Goal: Transaction & Acquisition: Purchase product/service

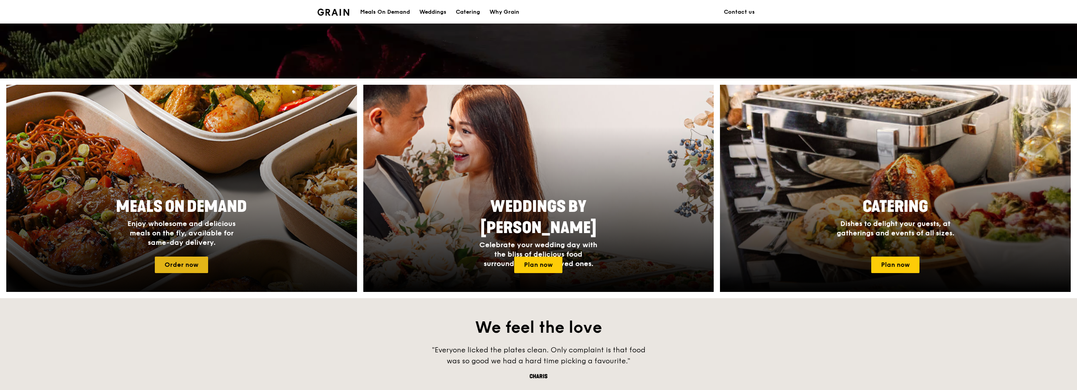
scroll to position [249, 0]
click at [203, 263] on link "Order now" at bounding box center [181, 264] width 53 height 16
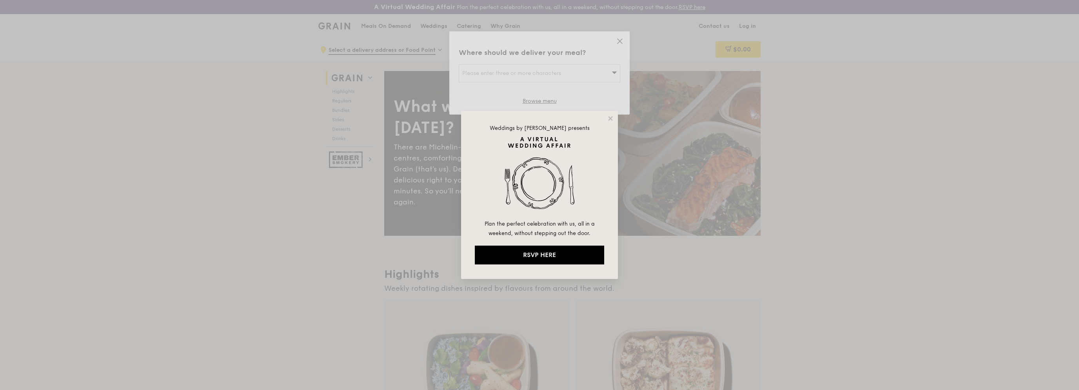
click at [622, 42] on div "Weddings by [PERSON_NAME] presents Plan the perfect celebration with us, all in…" at bounding box center [539, 195] width 1079 height 390
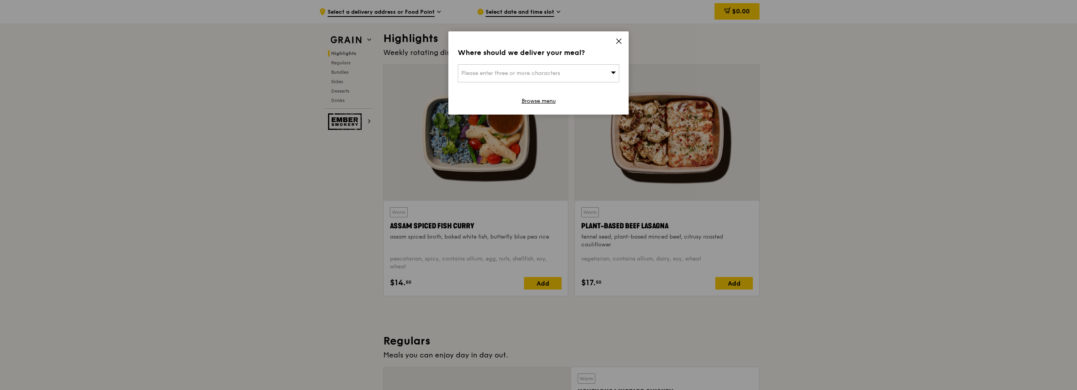
scroll to position [470, 0]
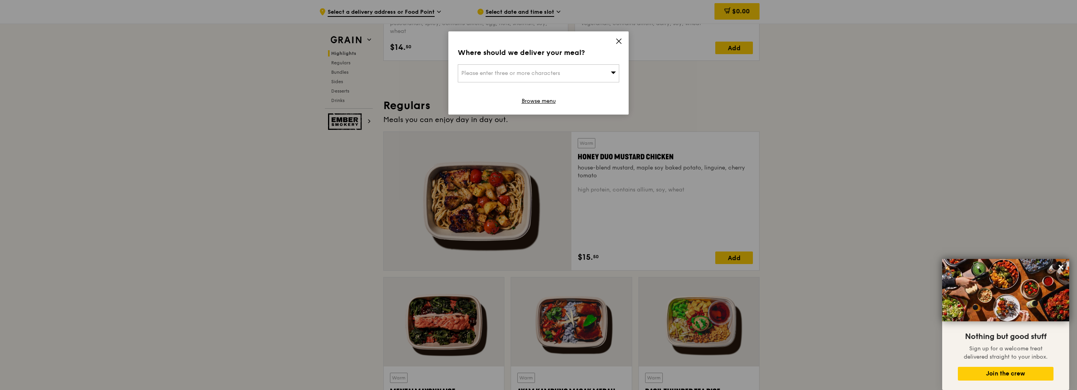
click at [617, 43] on icon at bounding box center [619, 41] width 5 height 5
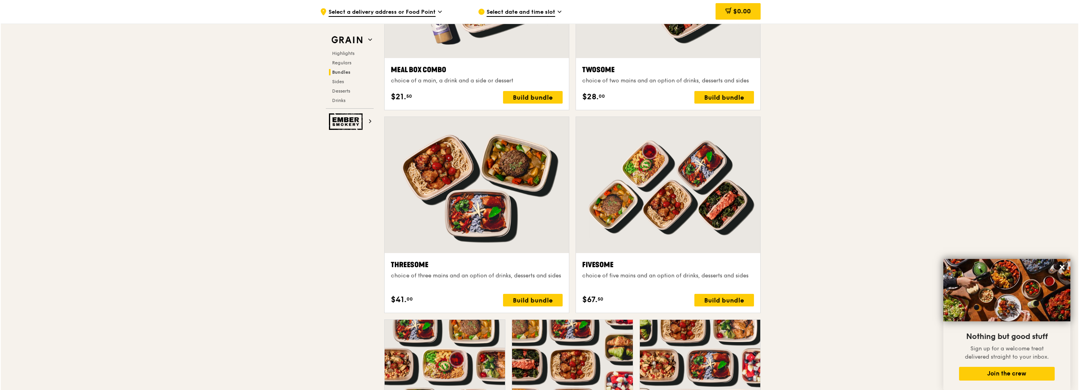
scroll to position [1372, 0]
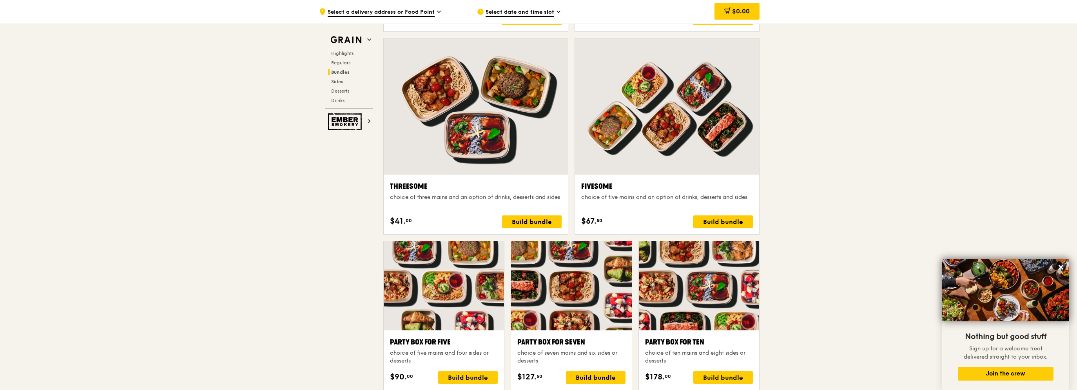
click at [486, 131] on div at bounding box center [476, 106] width 184 height 136
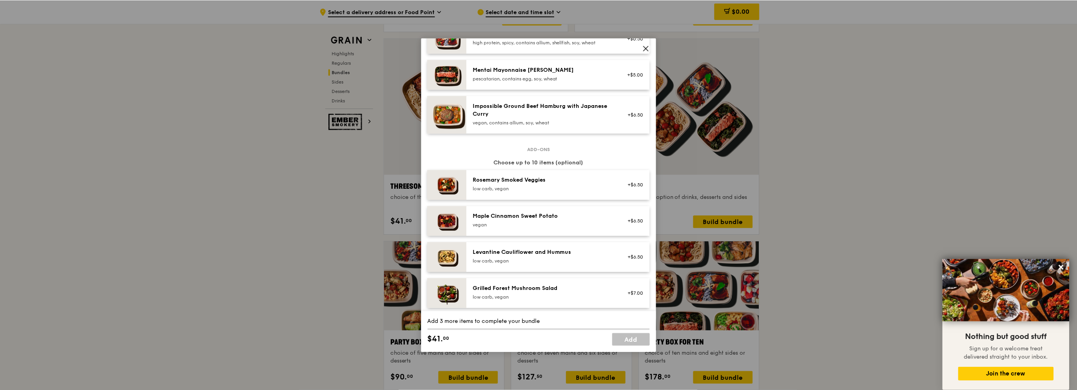
scroll to position [392, 0]
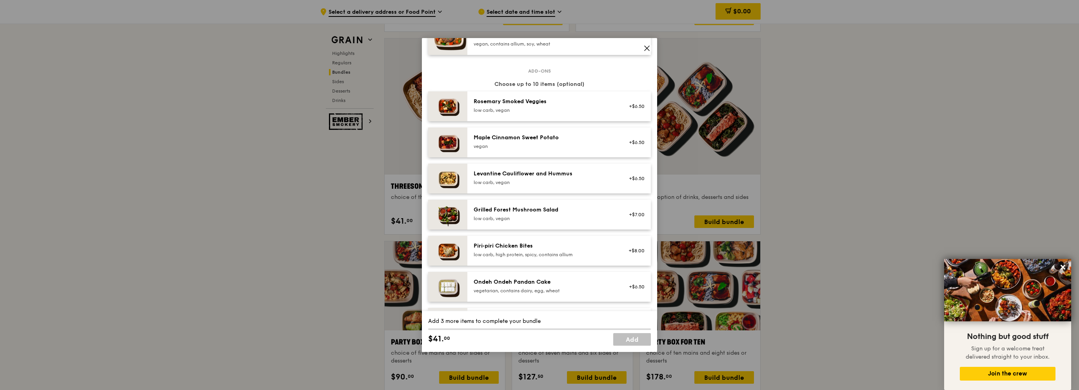
click at [642, 49] on span at bounding box center [646, 48] width 11 height 11
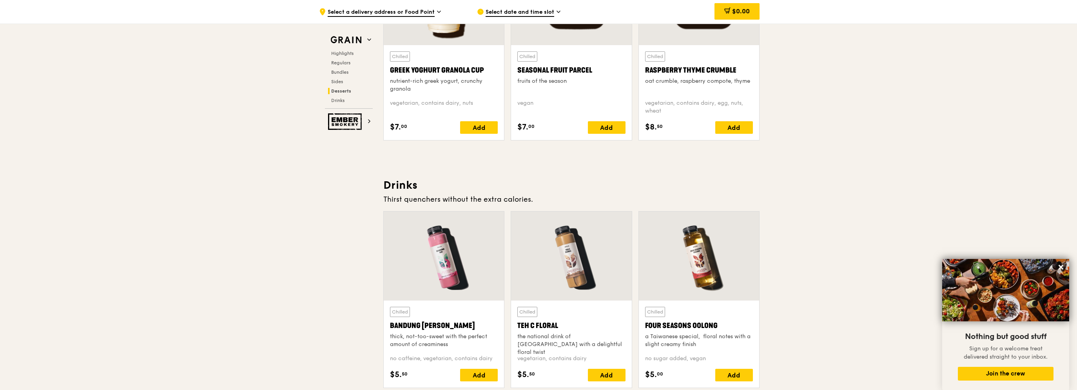
scroll to position [2627, 0]
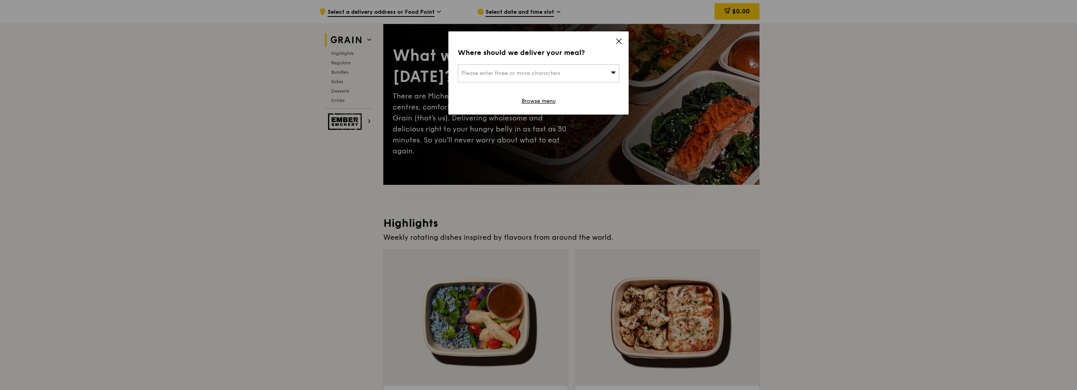
click at [620, 42] on icon at bounding box center [618, 41] width 7 height 7
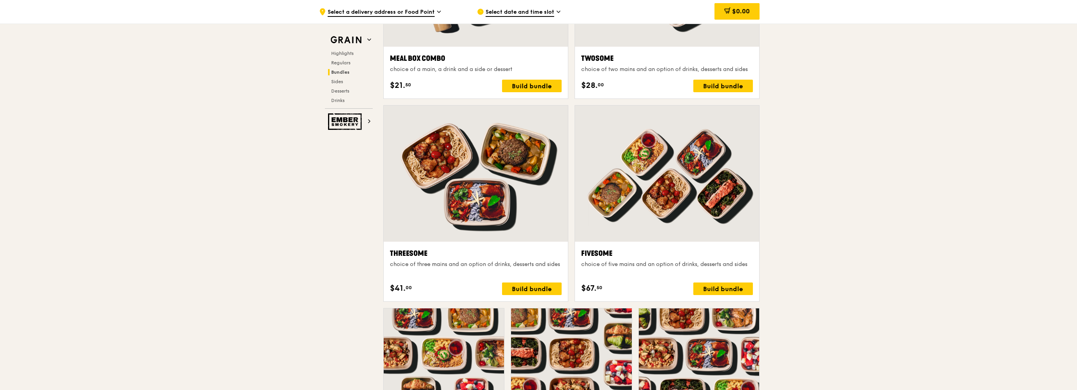
scroll to position [1422, 0]
